Goal: Obtain resource: Obtain resource

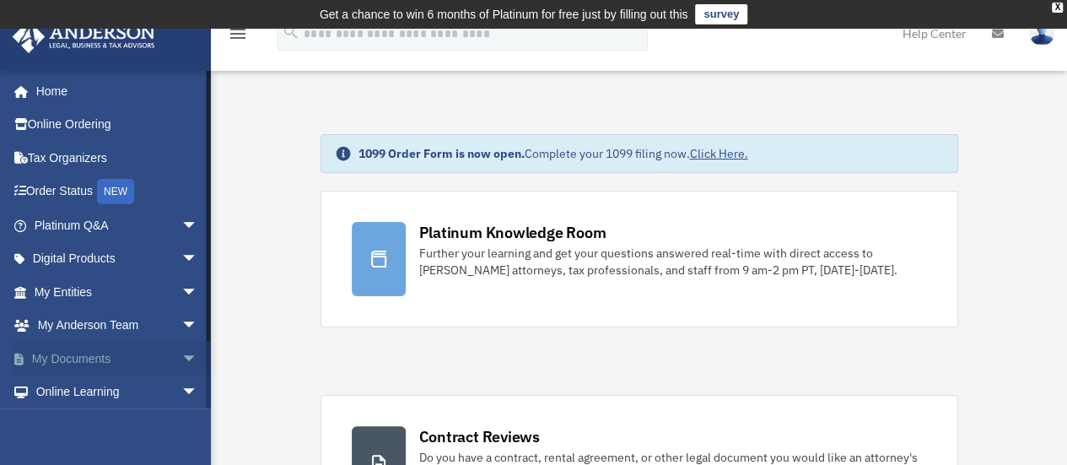
click at [181, 353] on span "arrow_drop_down" at bounding box center [198, 359] width 34 height 35
click at [74, 389] on link "Box" at bounding box center [124, 392] width 200 height 34
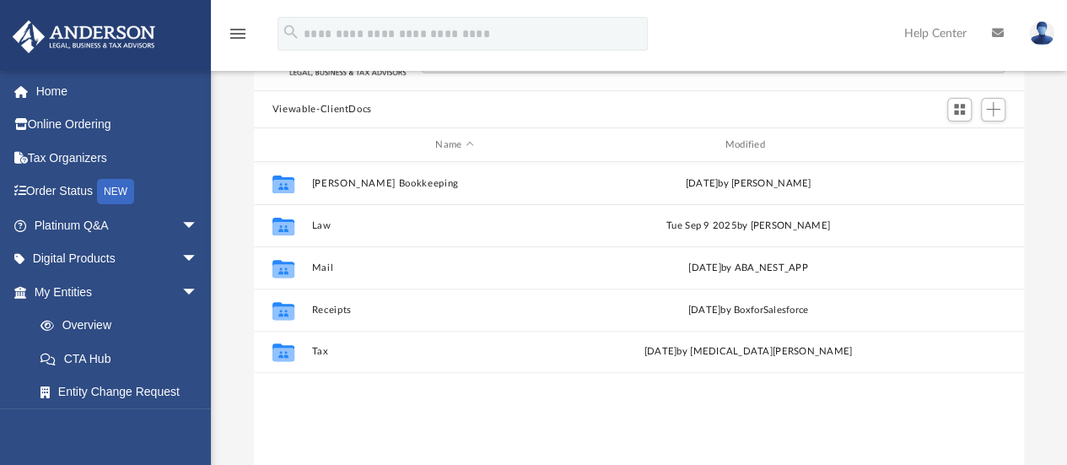
scroll to position [154, 0]
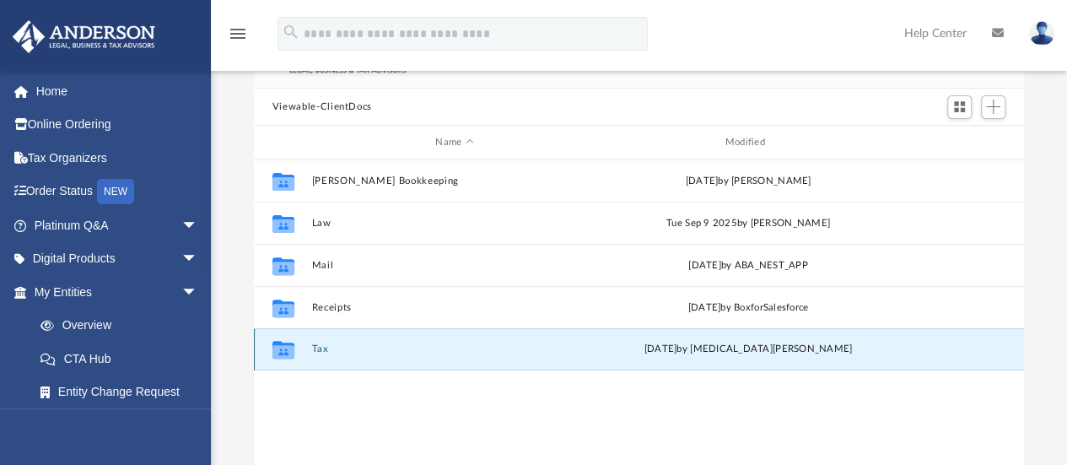
click at [319, 348] on button "Tax" at bounding box center [454, 349] width 286 height 11
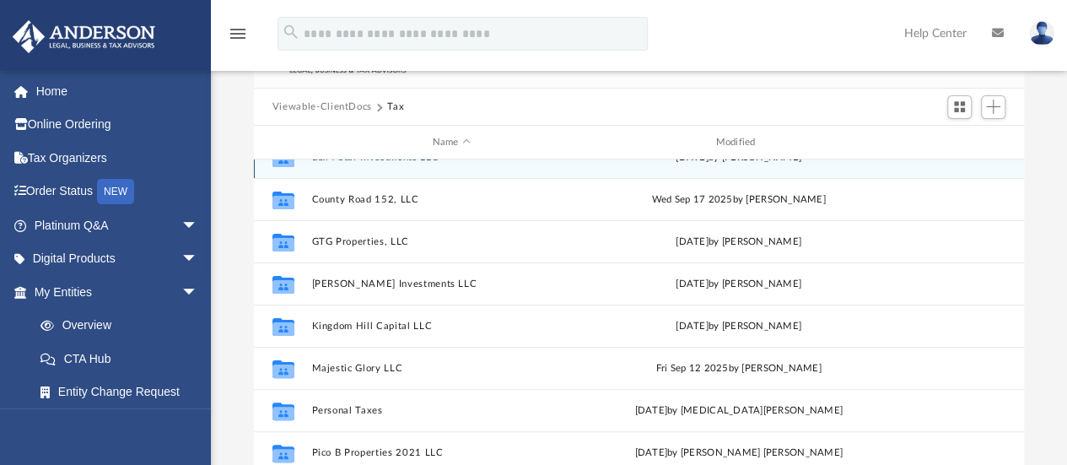
scroll to position [192, 0]
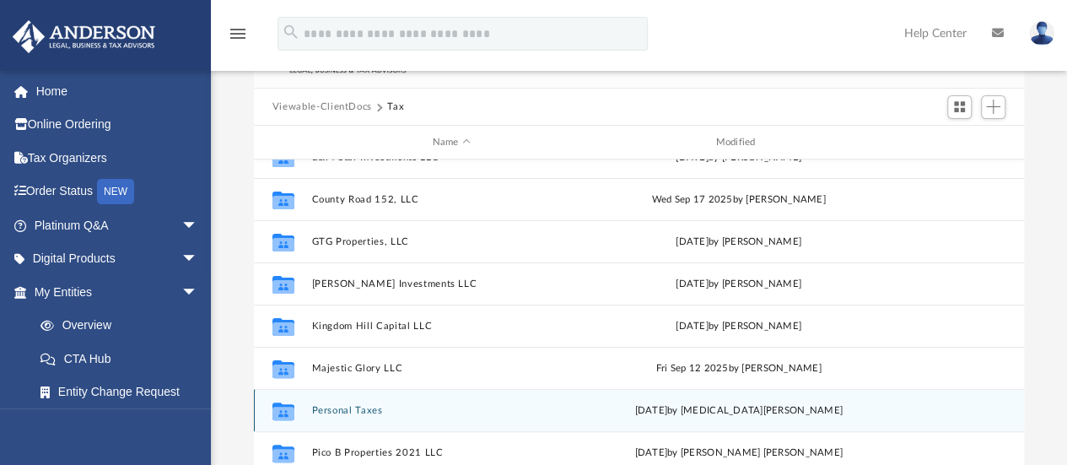
click at [354, 396] on div "Collaborated Folder Personal Taxes [DATE] by [MEDICAL_DATA][PERSON_NAME]" at bounding box center [639, 410] width 770 height 42
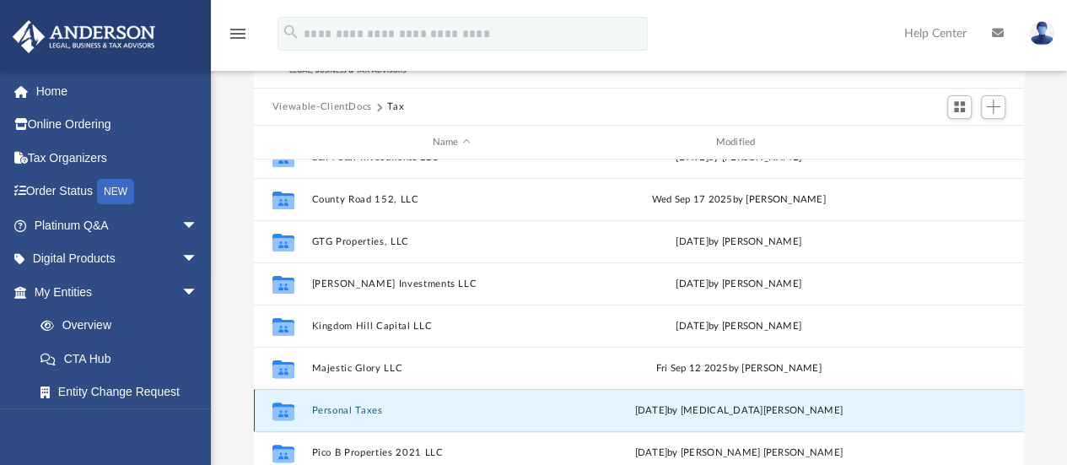
click at [353, 407] on button "Personal Taxes" at bounding box center [451, 410] width 280 height 11
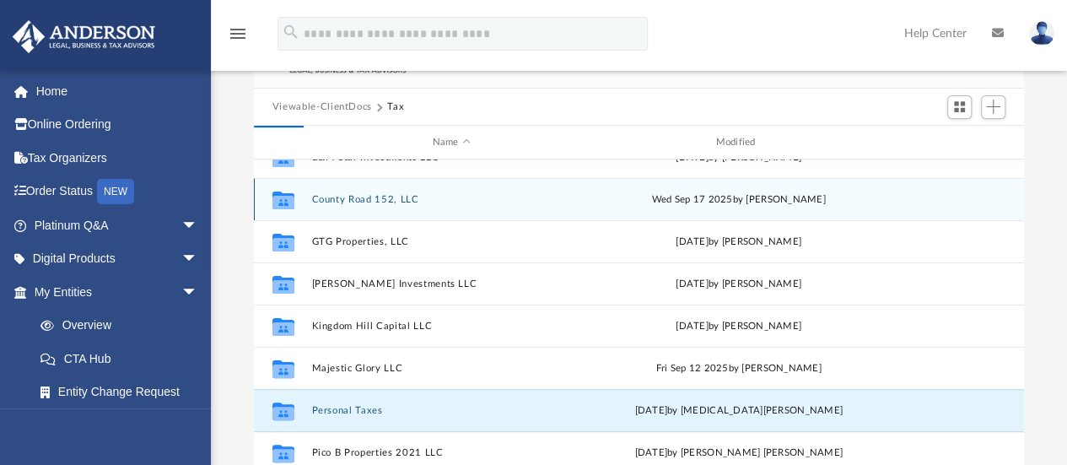
scroll to position [0, 0]
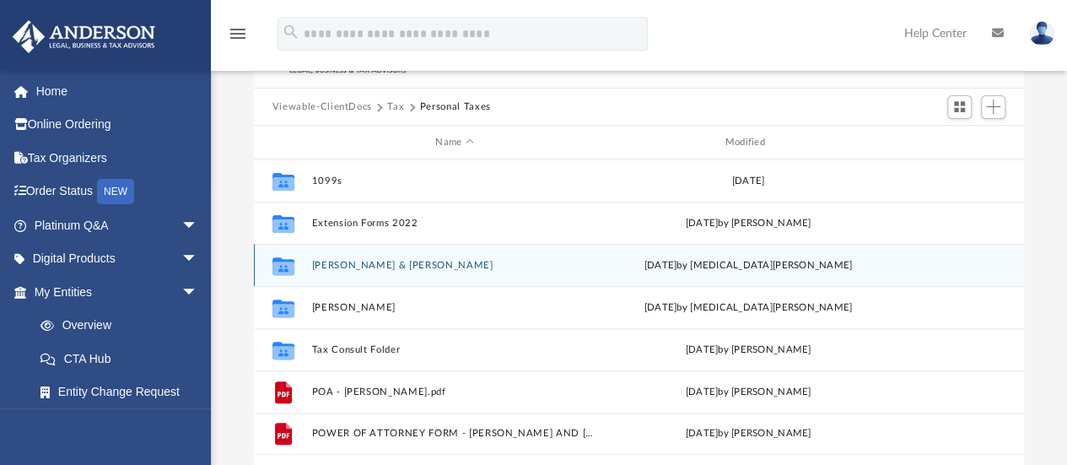
click at [340, 265] on button "[PERSON_NAME] & [PERSON_NAME]" at bounding box center [454, 265] width 286 height 11
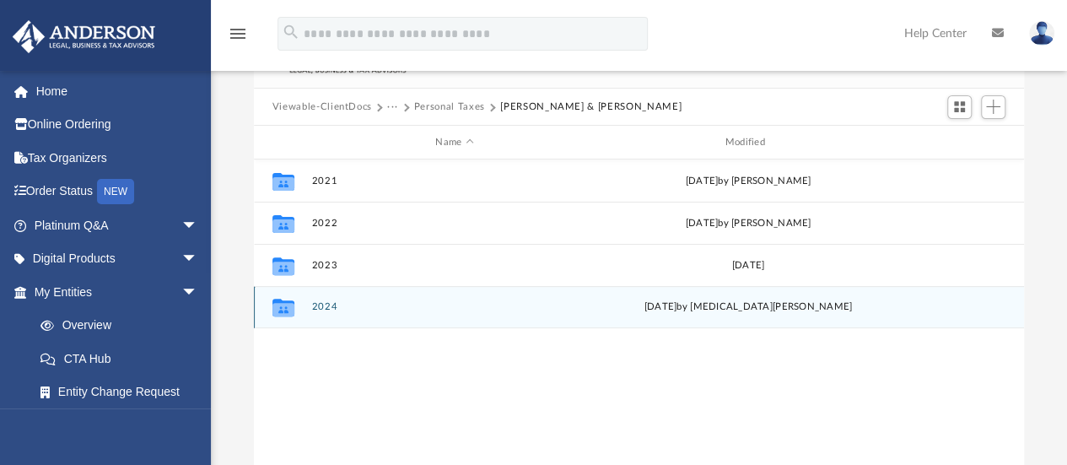
click at [329, 308] on button "2024" at bounding box center [454, 307] width 286 height 11
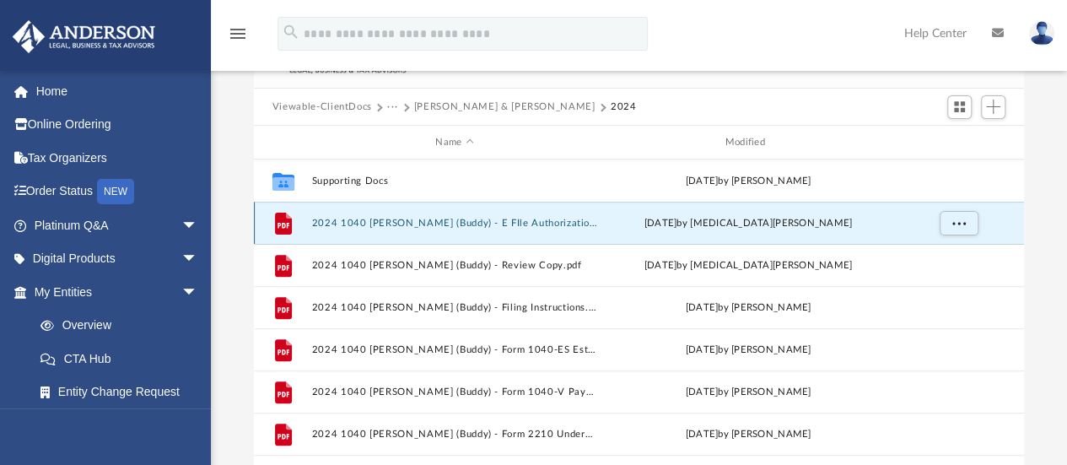
click at [360, 222] on button "2024 1040 [PERSON_NAME] (Buddy) - E FIle Authorization - Please sign.pdf" at bounding box center [454, 223] width 286 height 11
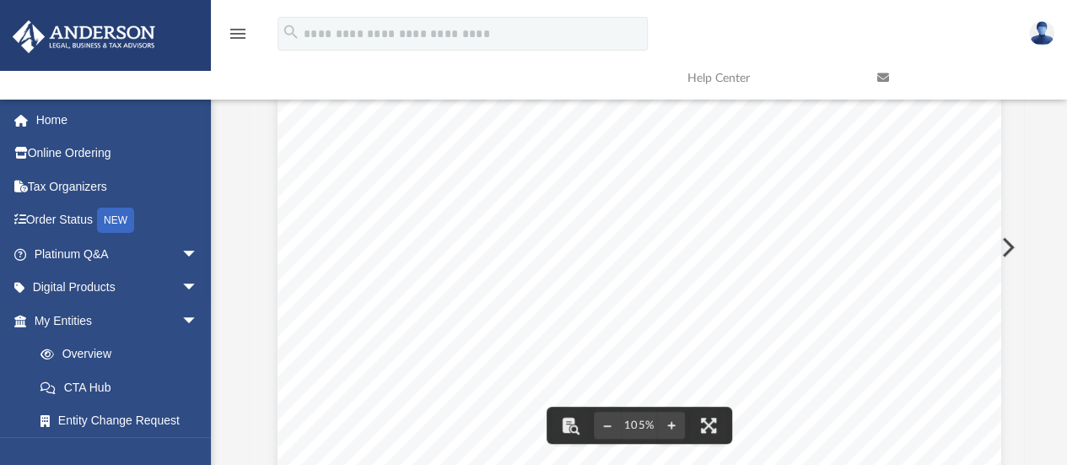
scroll to position [370, 757]
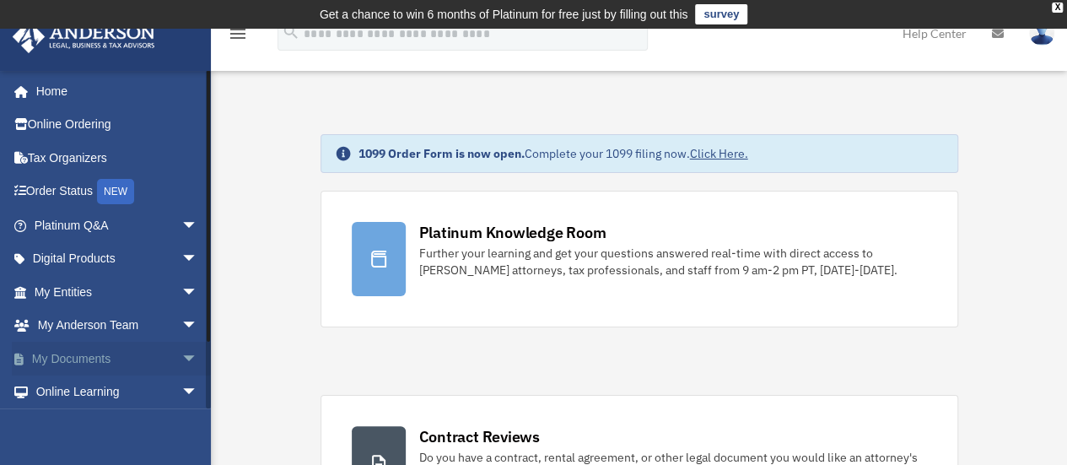
click at [181, 362] on span "arrow_drop_down" at bounding box center [198, 359] width 34 height 35
click at [72, 387] on link "Box" at bounding box center [124, 392] width 200 height 34
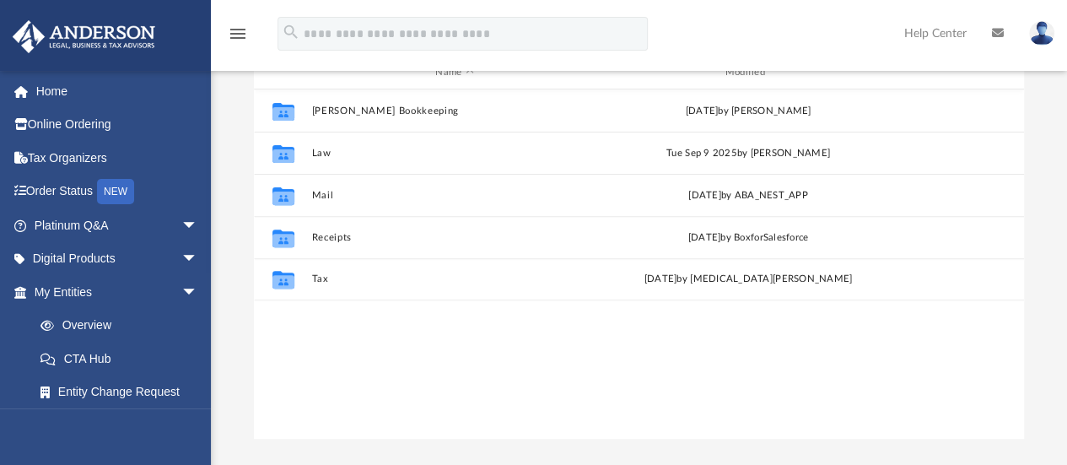
scroll to position [229, 0]
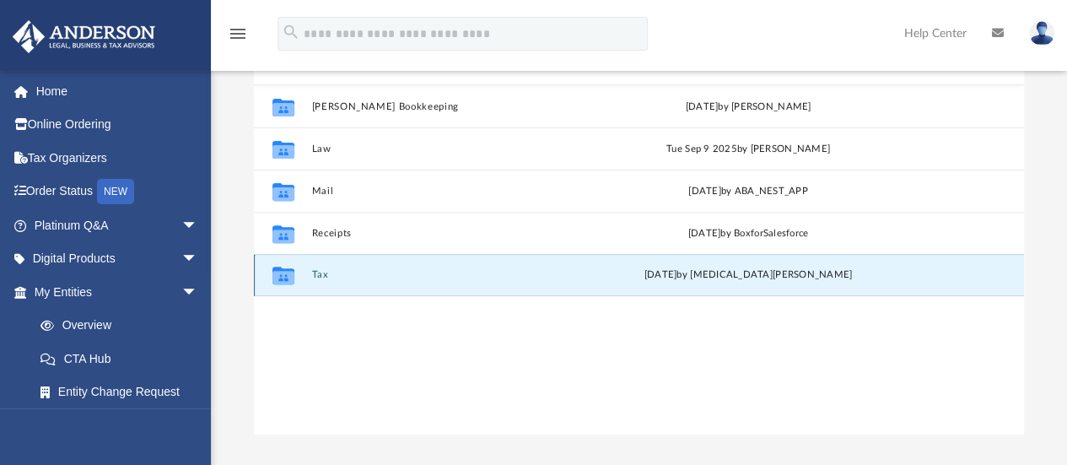
click at [324, 273] on button "Tax" at bounding box center [454, 275] width 286 height 11
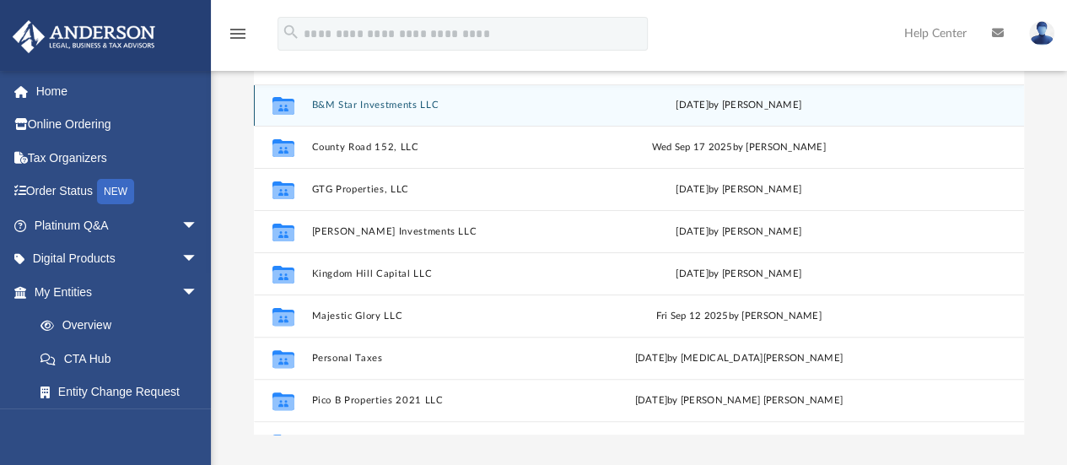
scroll to position [195, 0]
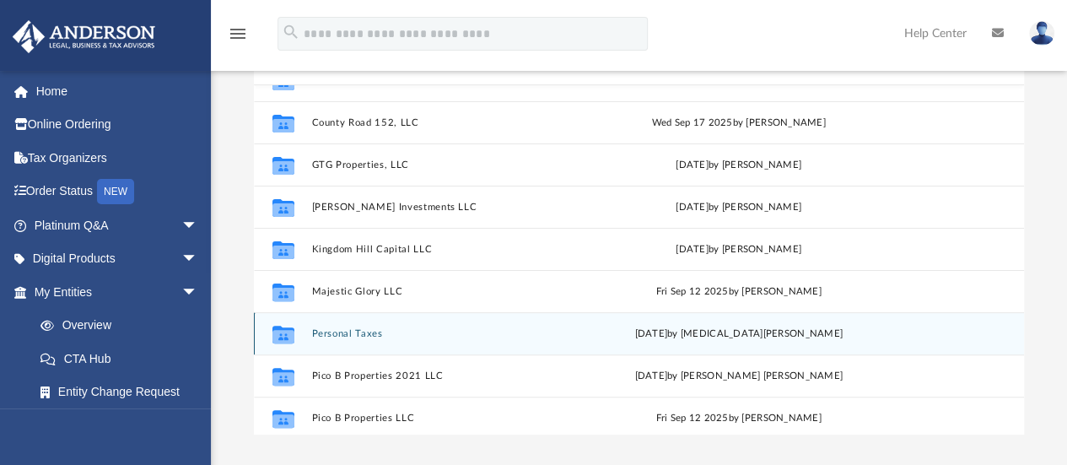
click at [331, 332] on button "Personal Taxes" at bounding box center [451, 333] width 280 height 11
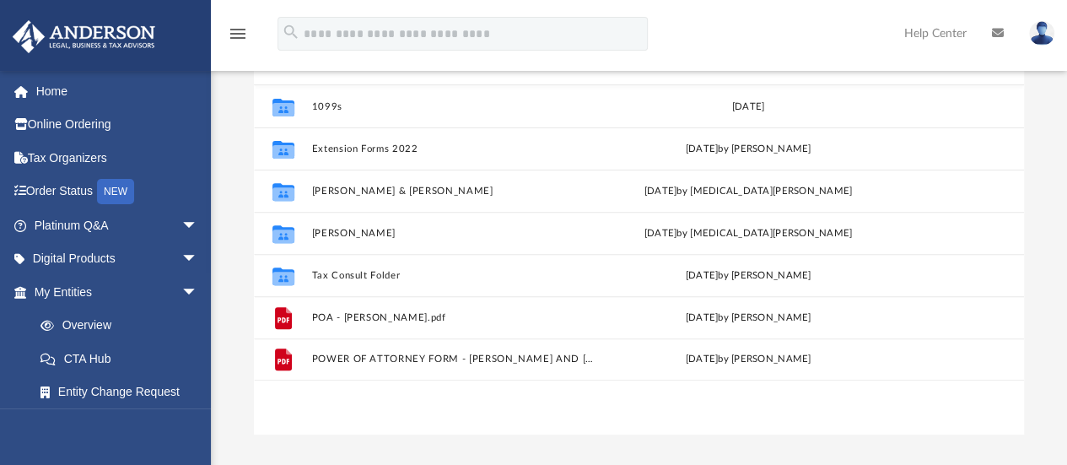
scroll to position [0, 0]
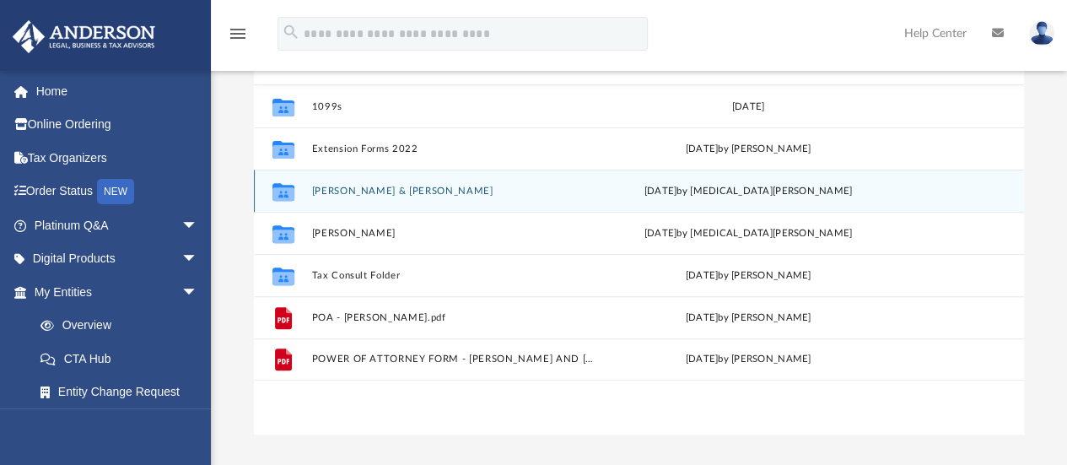
click at [332, 189] on button "[PERSON_NAME] & [PERSON_NAME]" at bounding box center [454, 191] width 286 height 11
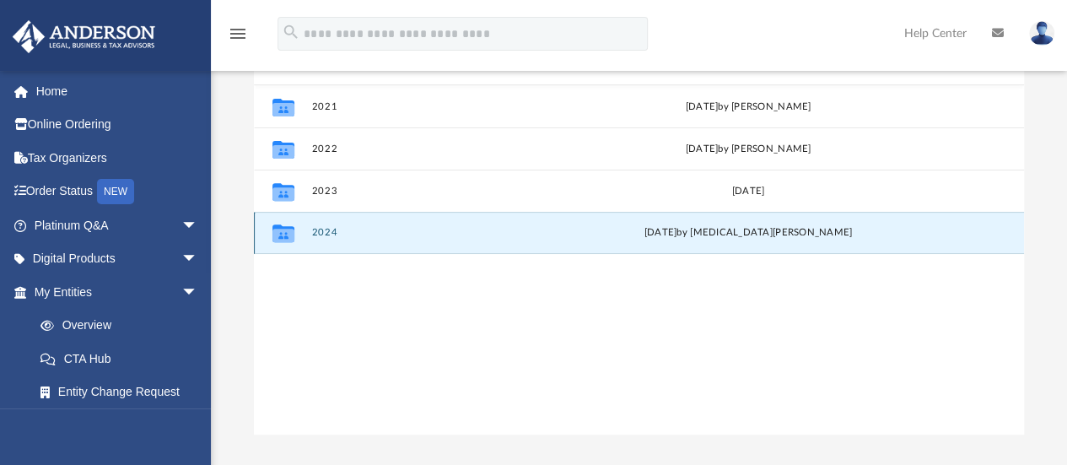
click at [324, 232] on button "2024" at bounding box center [454, 233] width 286 height 11
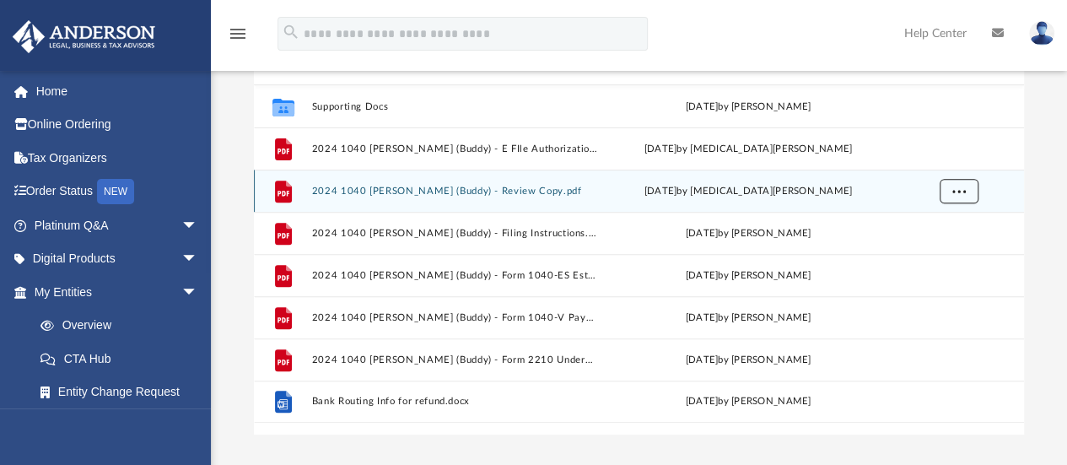
click at [957, 190] on span "More options" at bounding box center [957, 190] width 13 height 9
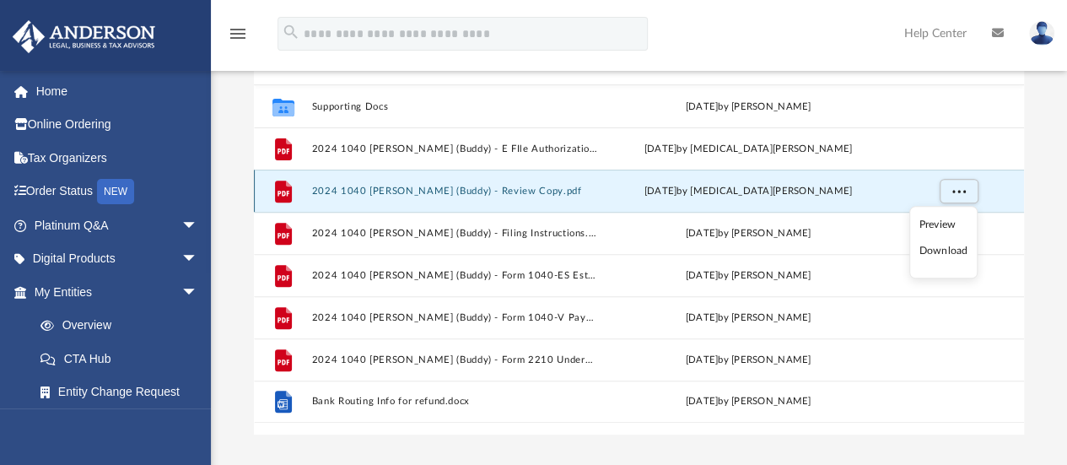
click at [385, 191] on button "2024 1040 [PERSON_NAME] (Buddy) - Review Copy.pdf" at bounding box center [454, 191] width 286 height 11
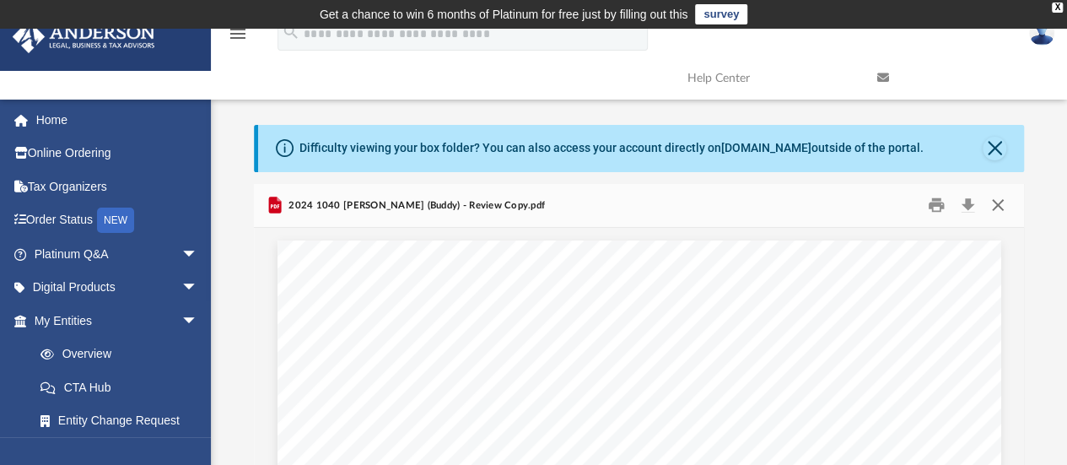
click at [998, 206] on button "Close" at bounding box center [998, 205] width 30 height 26
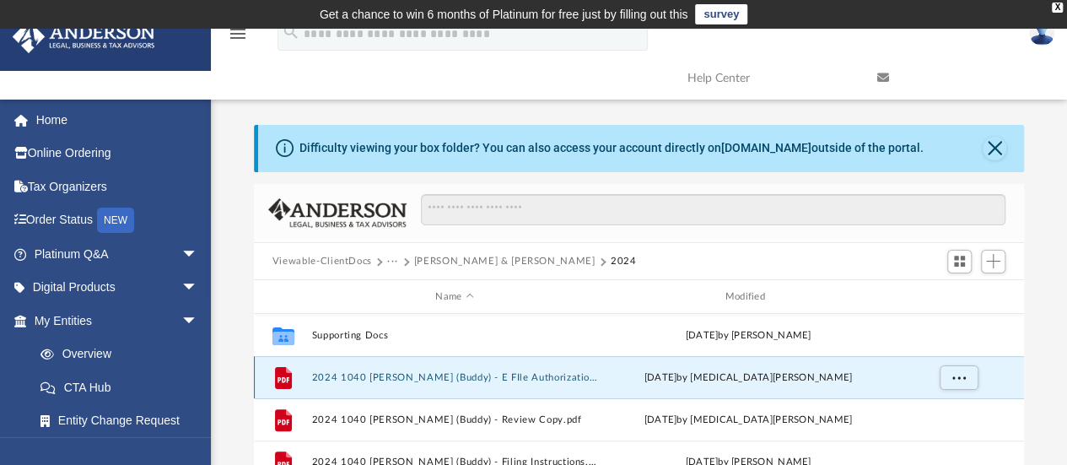
click at [386, 379] on button "2024 1040 [PERSON_NAME] (Buddy) - E FIle Authorization - Please sign.pdf" at bounding box center [454, 377] width 286 height 11
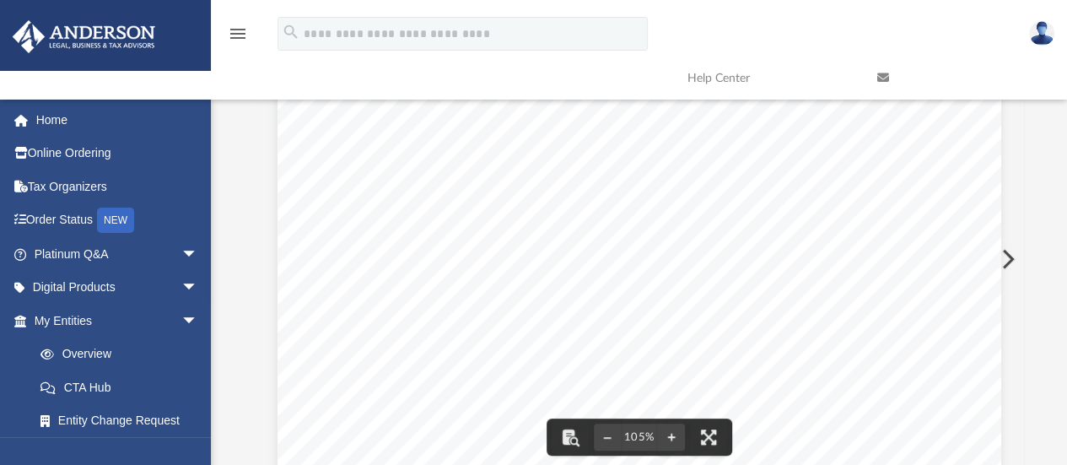
scroll to position [370, 757]
click at [729, 288] on span "~~~~~~~~~~~~~~~~~~~~~~~~~~~~~~~~~~~~~~~~~~~~" at bounding box center [632, 292] width 369 height 9
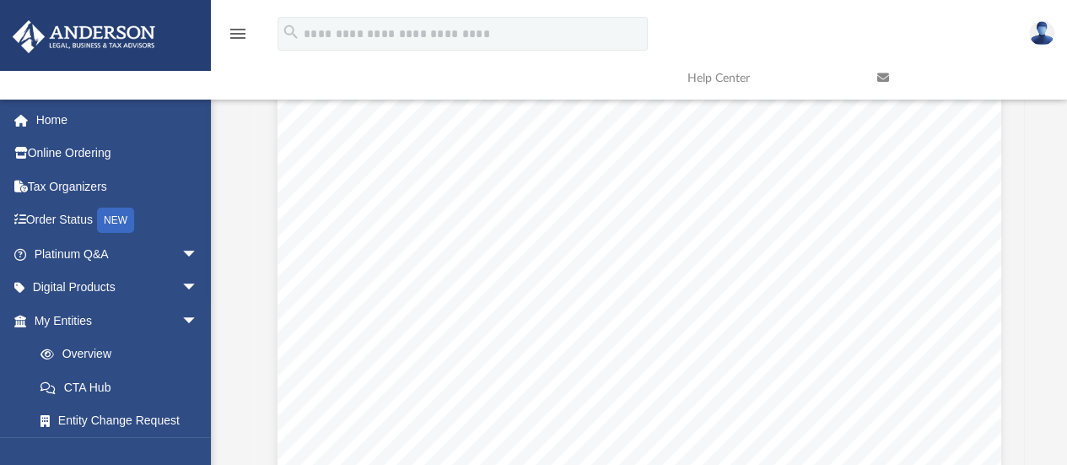
drag, startPoint x: 729, startPoint y: 288, endPoint x: 556, endPoint y: 264, distance: 174.6
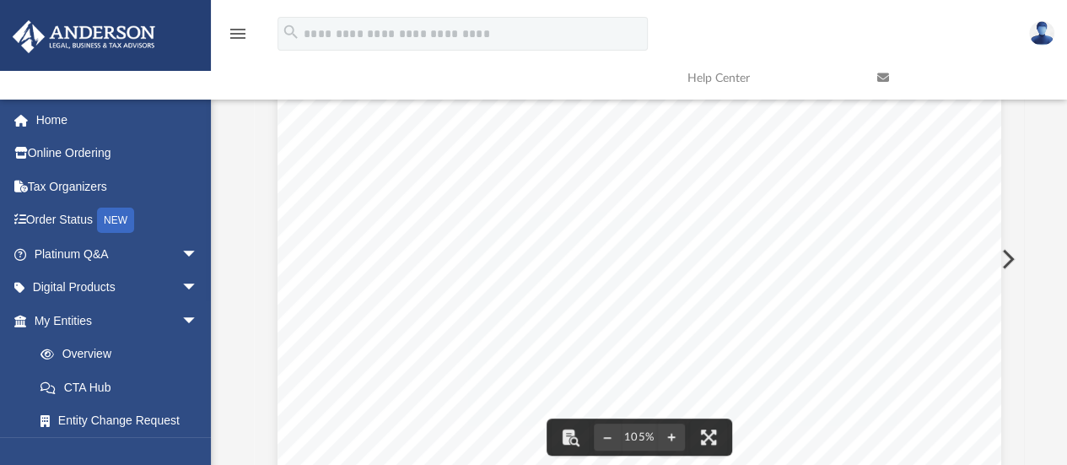
click at [1005, 255] on button "Preview" at bounding box center [1006, 258] width 37 height 47
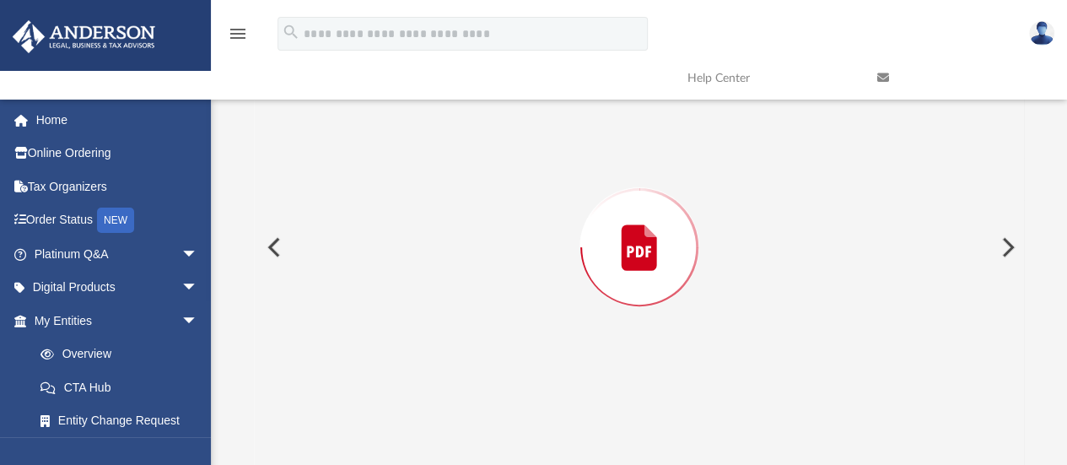
scroll to position [2886, 0]
click at [1008, 257] on button "Preview" at bounding box center [1006, 247] width 37 height 47
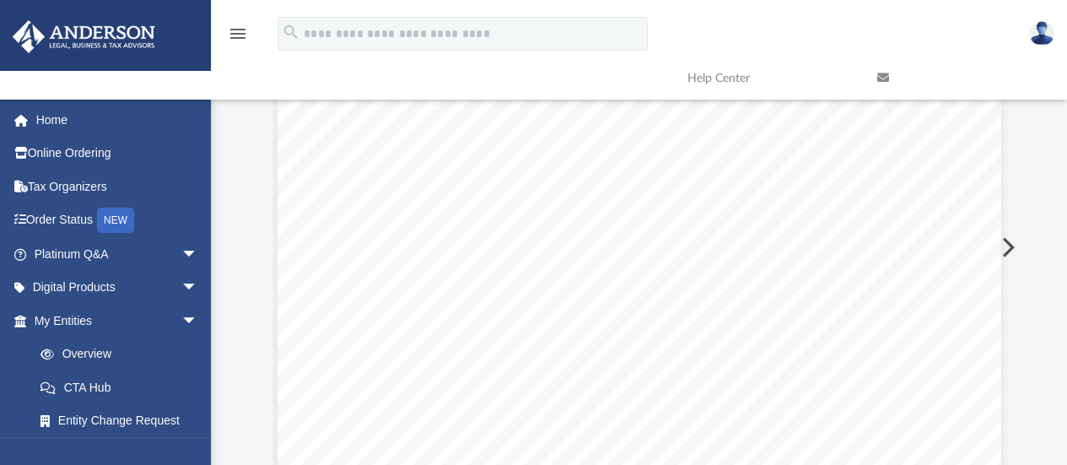
click at [1006, 239] on button "Preview" at bounding box center [1006, 247] width 37 height 47
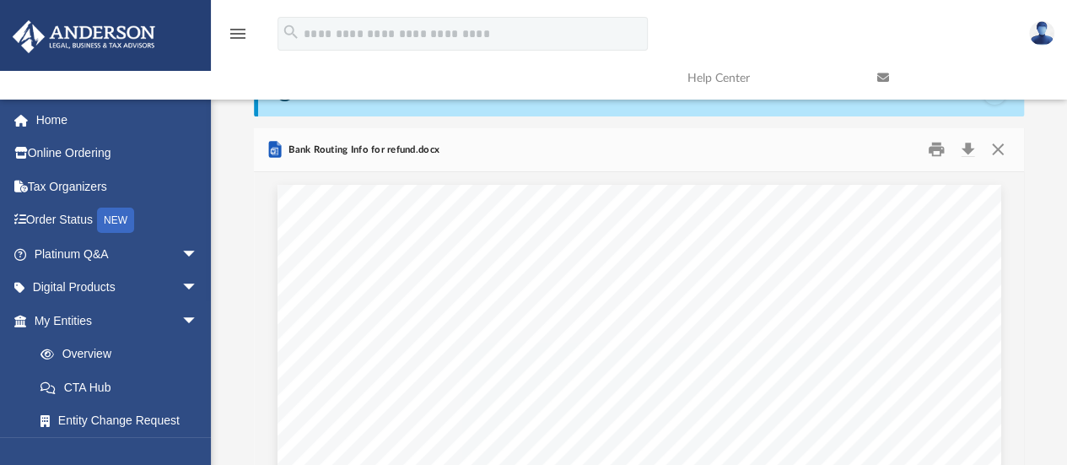
scroll to position [54, 0]
click at [995, 162] on button "Close" at bounding box center [998, 151] width 30 height 26
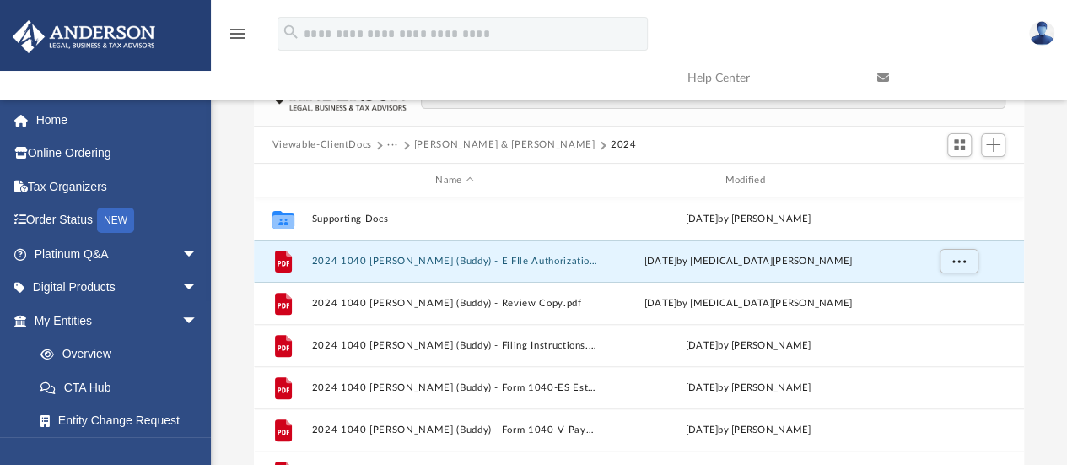
scroll to position [116, 0]
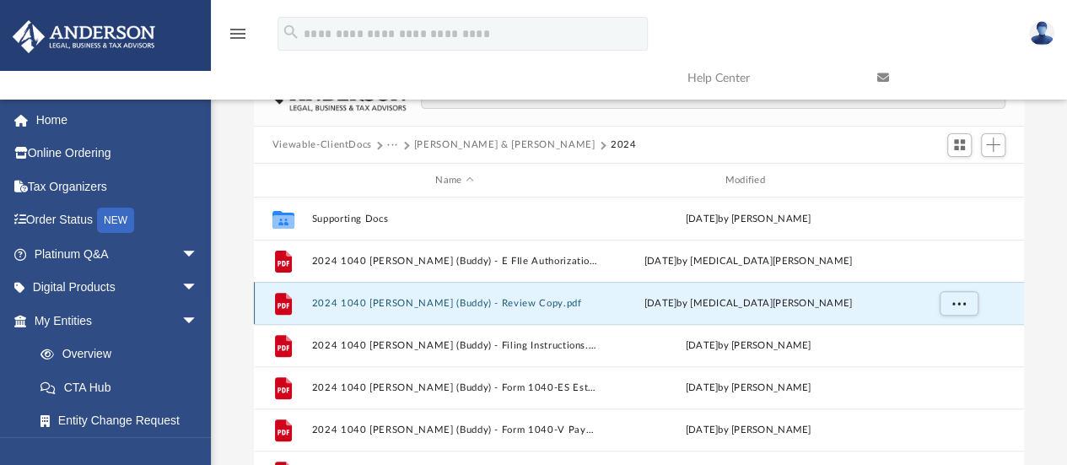
click at [417, 302] on button "2024 1040 [PERSON_NAME] (Buddy) - Review Copy.pdf" at bounding box center [454, 303] width 286 height 11
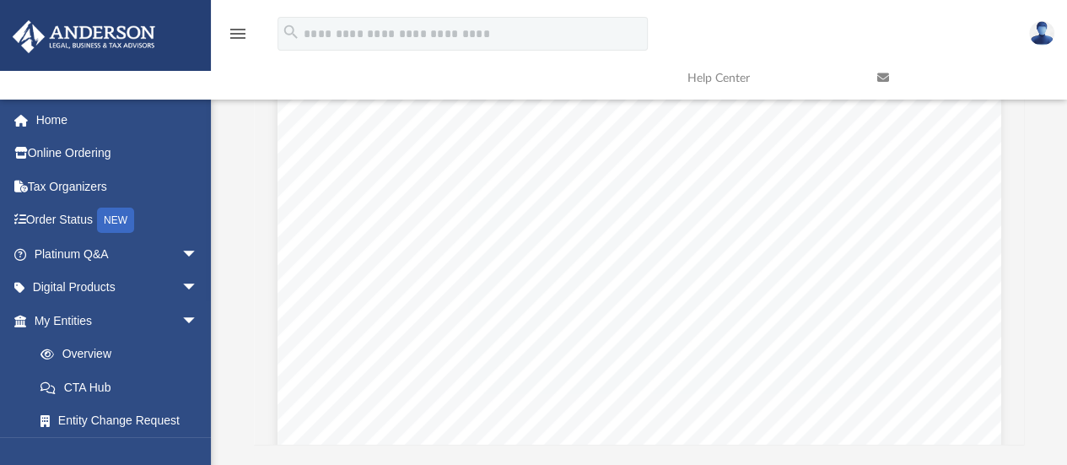
scroll to position [2892, 0]
